Goal: Navigation & Orientation: Find specific page/section

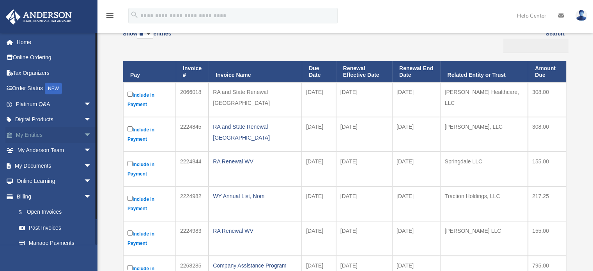
scroll to position [78, 0]
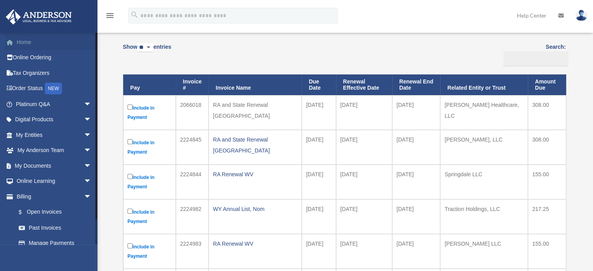
click at [28, 43] on link "Home" at bounding box center [54, 42] width 98 height 16
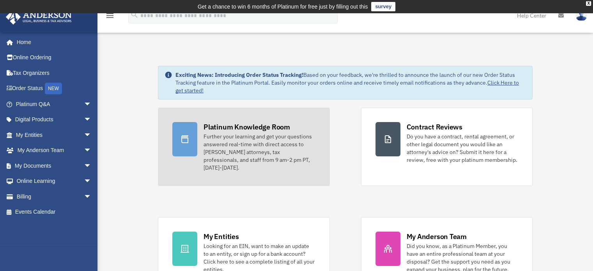
click at [265, 130] on div "Platinum Knowledge Room" at bounding box center [246, 127] width 87 height 10
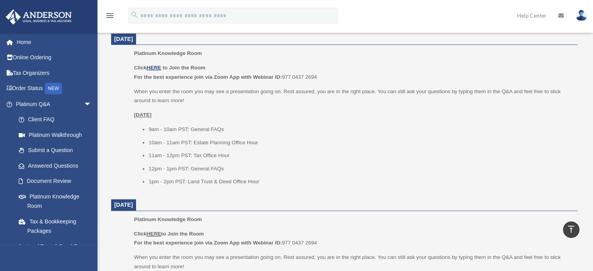
scroll to position [328, 0]
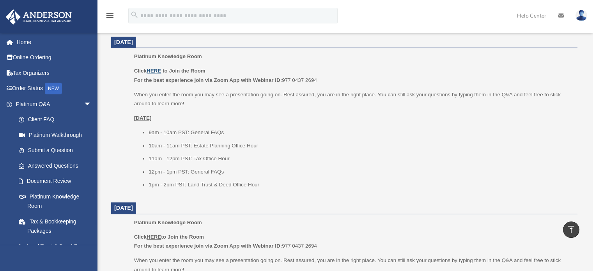
click at [155, 72] on u "HERE" at bounding box center [154, 71] width 14 height 6
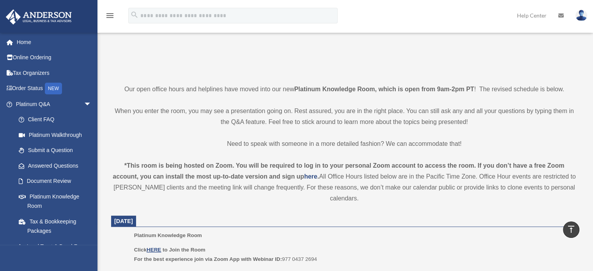
scroll to position [142, 0]
